Goal: Task Accomplishment & Management: Use online tool/utility

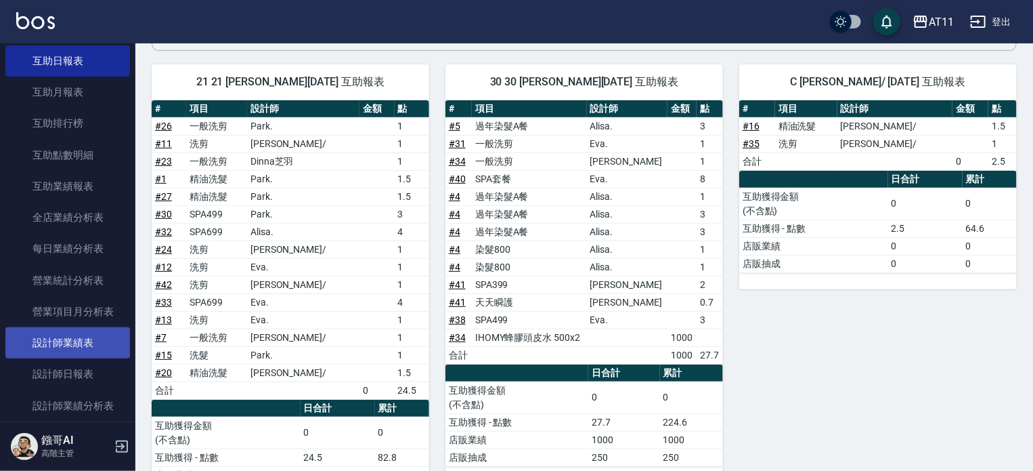
scroll to position [271, 0]
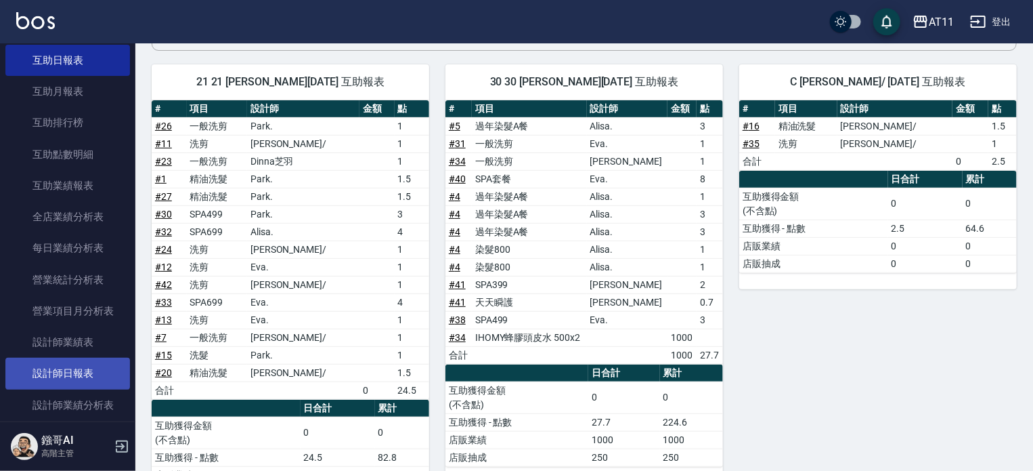
click at [70, 377] on link "設計師日報表" at bounding box center [67, 373] width 125 height 31
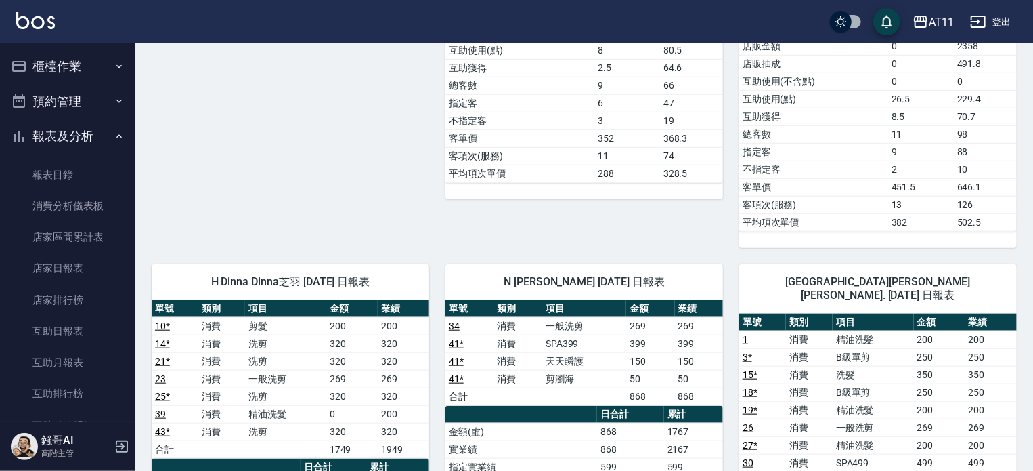
scroll to position [677, 0]
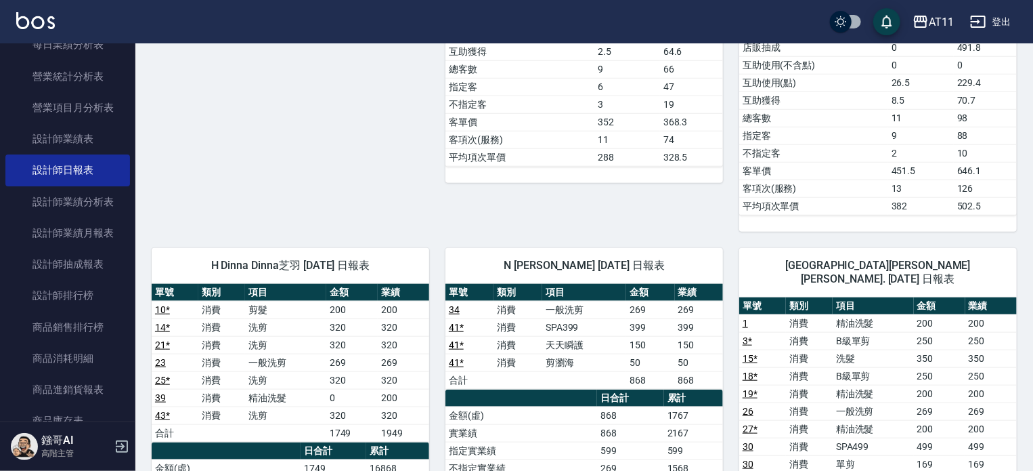
scroll to position [542, 0]
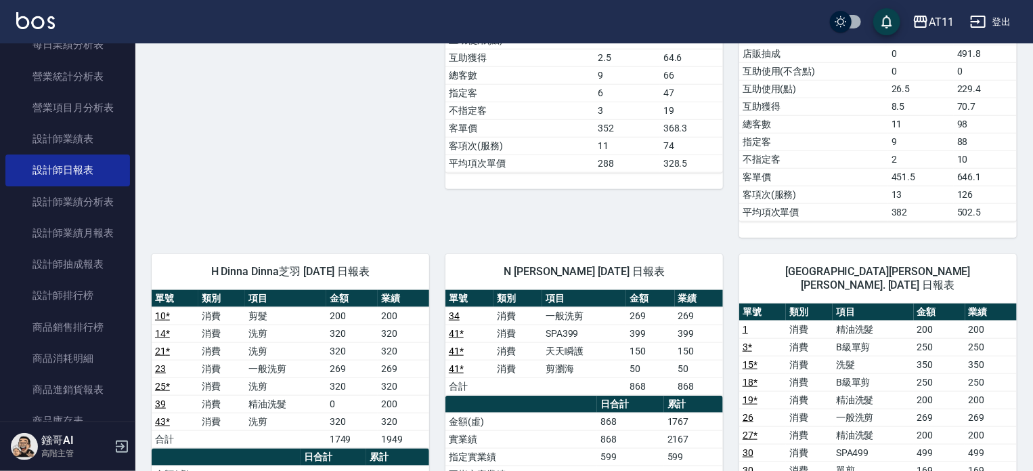
click at [329, 265] on span "H Dinna Dinna芝羽 10/10/2025 日報表" at bounding box center [290, 272] width 245 height 14
click at [373, 254] on div "H Dinna Dinna芝羽 10/10/2025 日報表" at bounding box center [291, 271] width 278 height 35
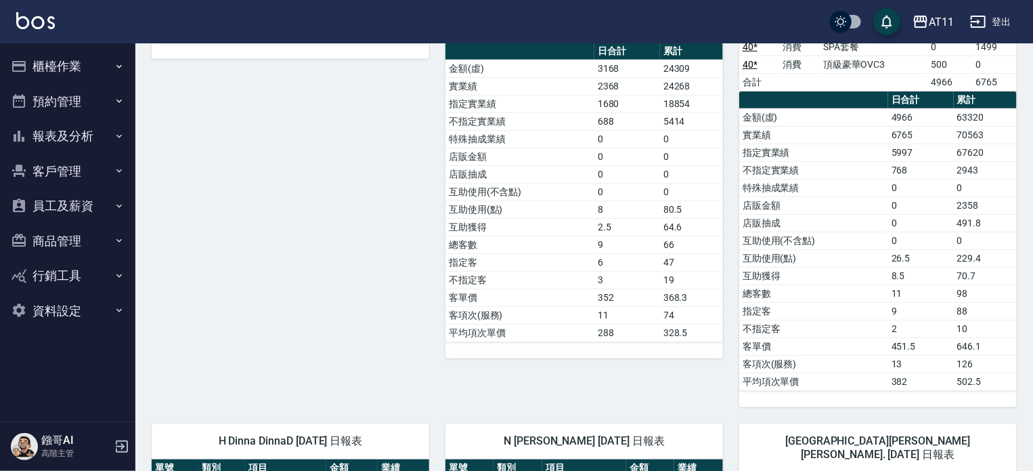
scroll to position [339, 0]
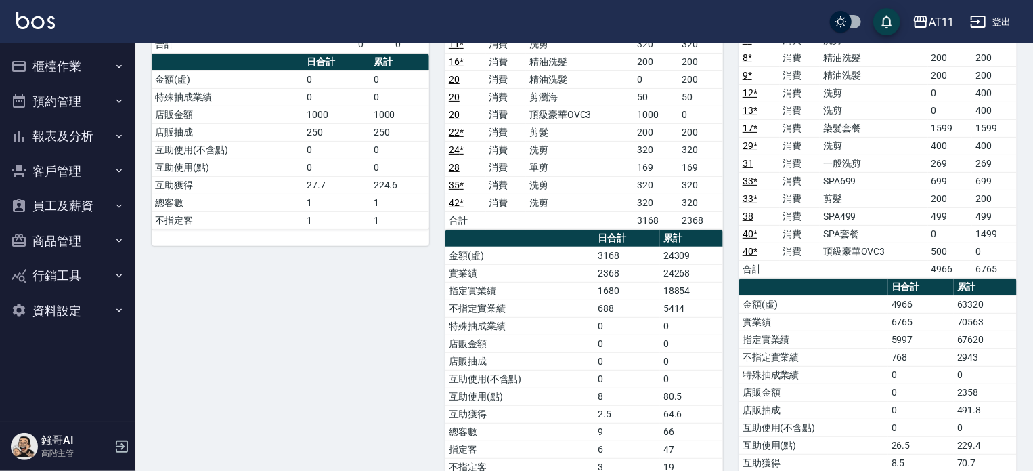
scroll to position [135, 0]
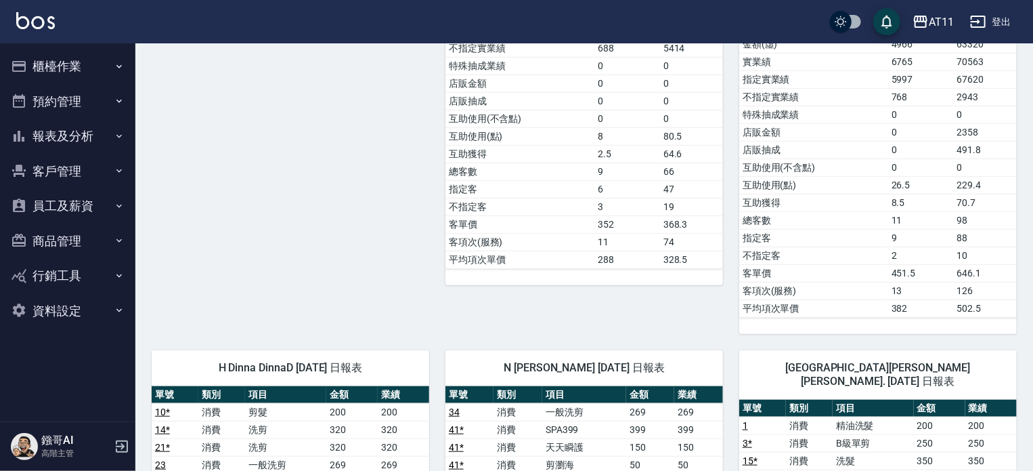
scroll to position [406, 0]
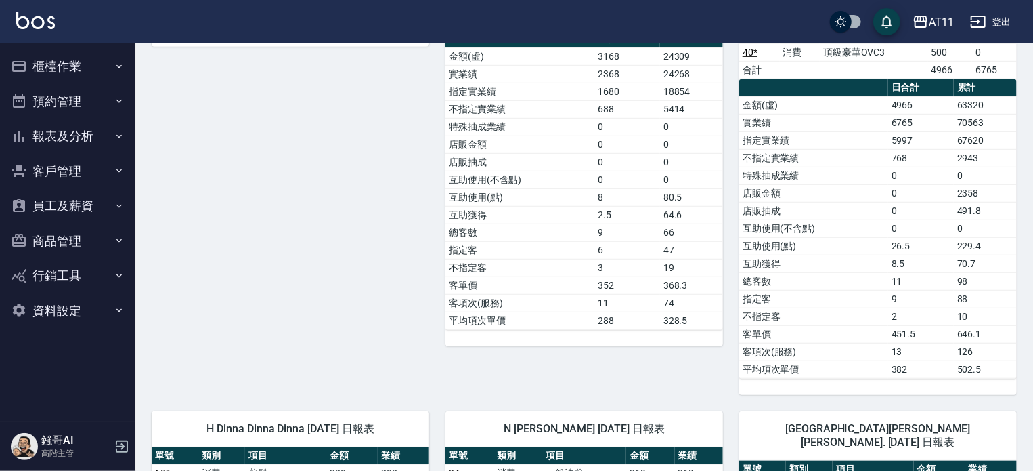
scroll to position [609, 0]
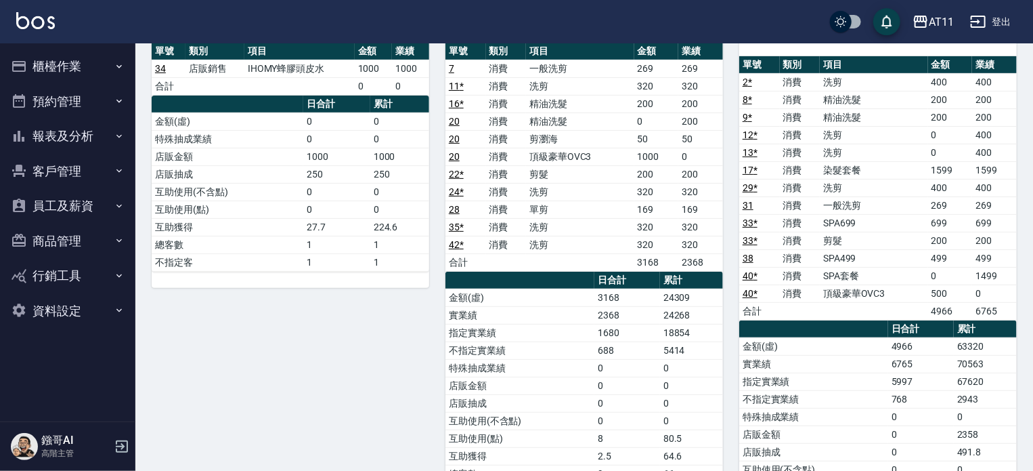
scroll to position [135, 0]
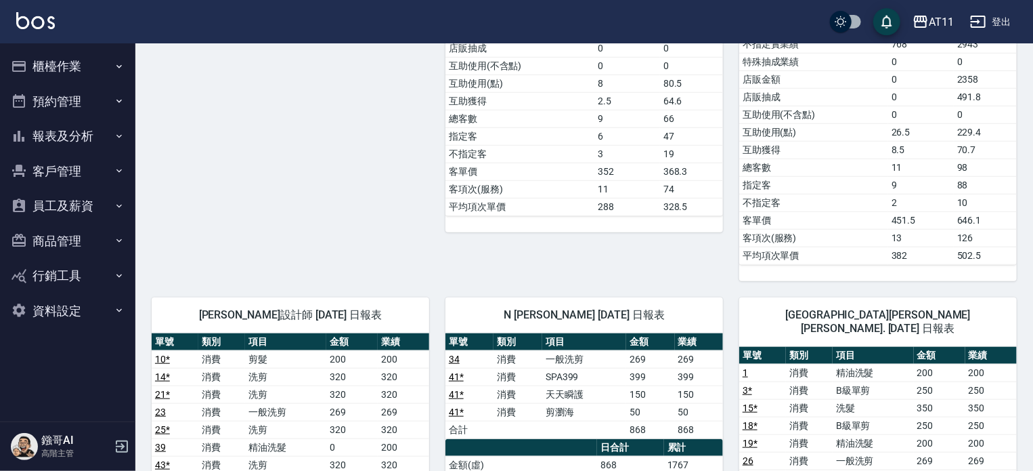
scroll to position [542, 0]
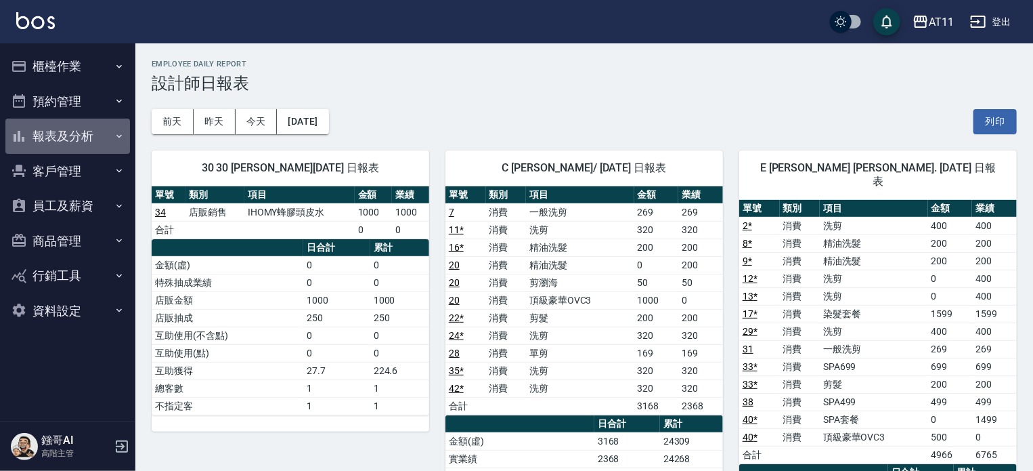
click at [45, 132] on button "報表及分析" at bounding box center [67, 135] width 125 height 35
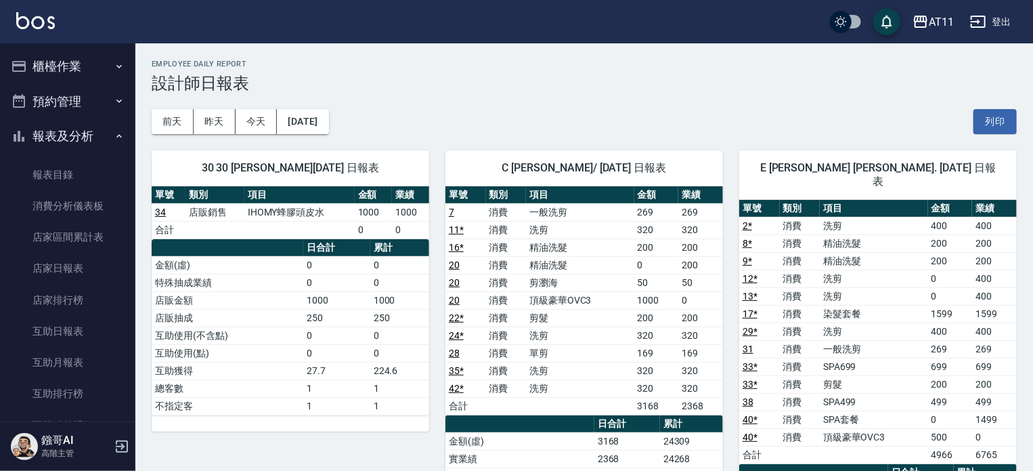
click at [41, 65] on button "櫃檯作業" at bounding box center [67, 66] width 125 height 35
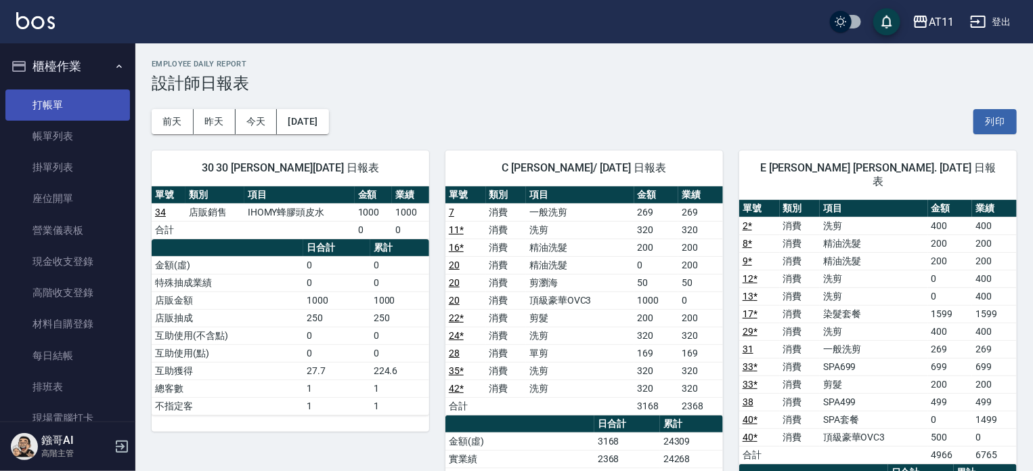
click at [60, 100] on link "打帳單" at bounding box center [67, 104] width 125 height 31
